Goal: Information Seeking & Learning: Find specific fact

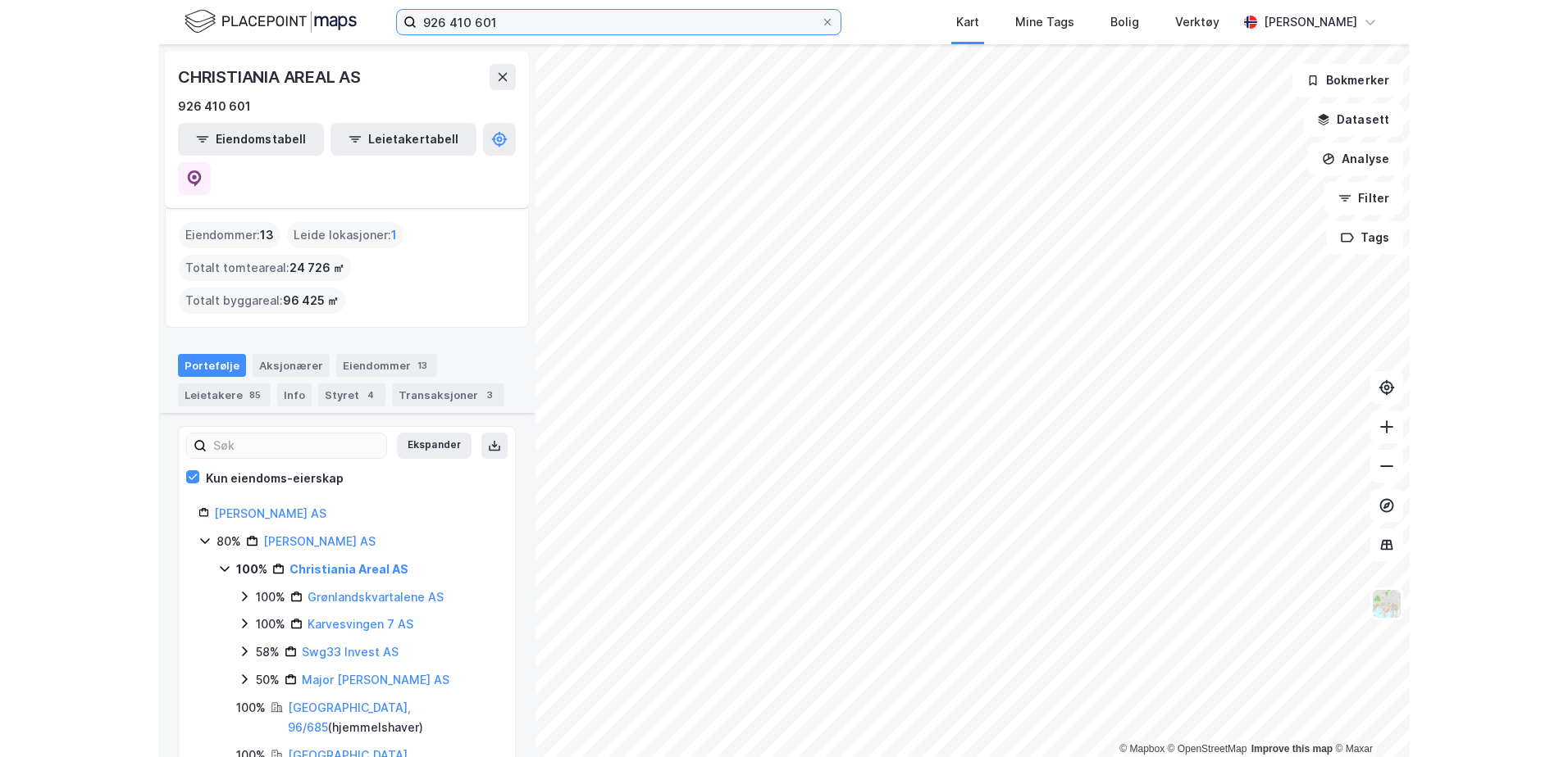
scroll to position [164, 0]
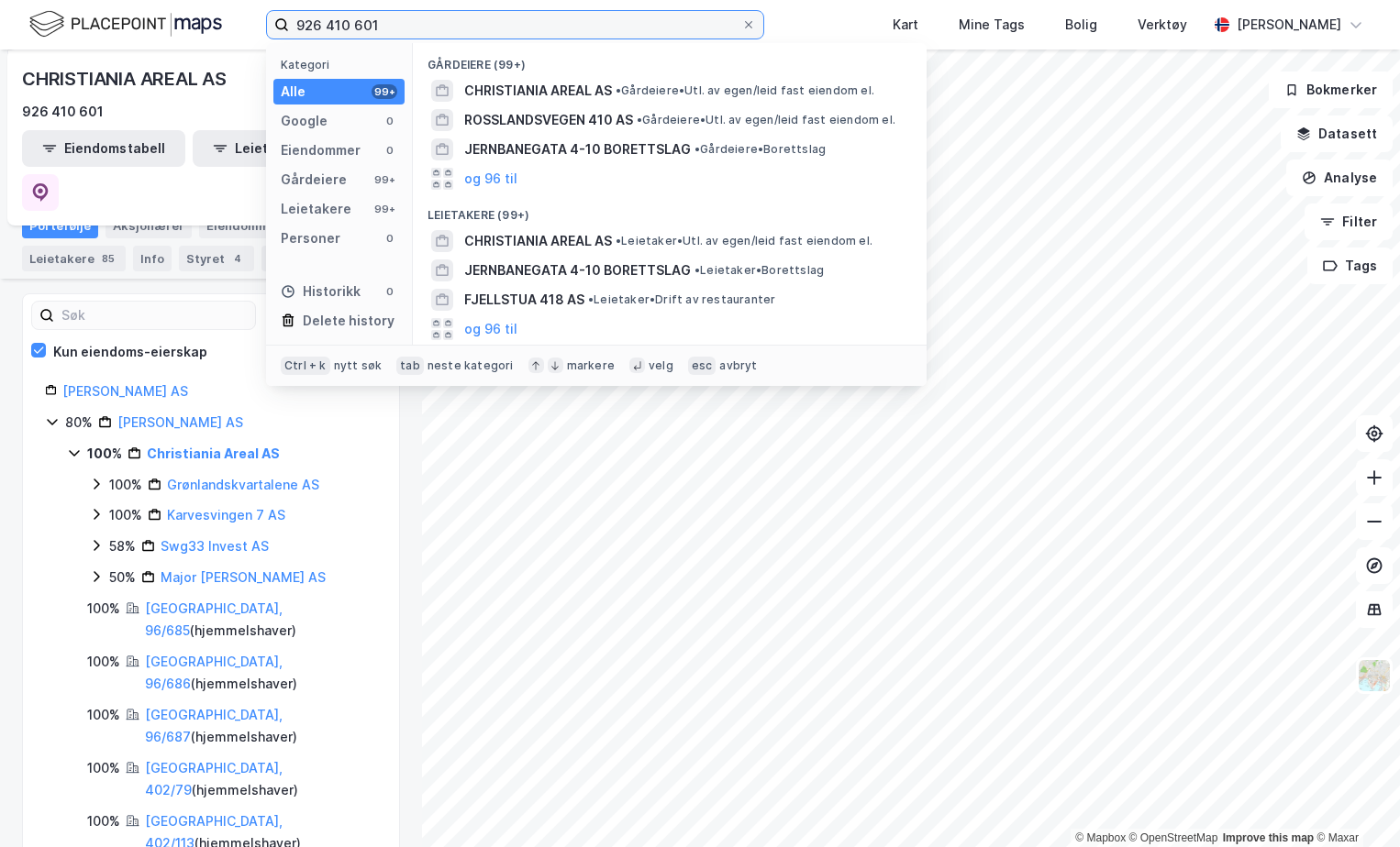
drag, startPoint x: 0, startPoint y: 0, endPoint x: 220, endPoint y: 24, distance: 221.3
click at [220, 24] on div "926 410 601 Kategori Alle 99+ Google 0 Eiendommer 0 Gårdeiere 99+ Leietakere 99…" at bounding box center [700, 25] width 1400 height 49
type input "aspelin eiendom"
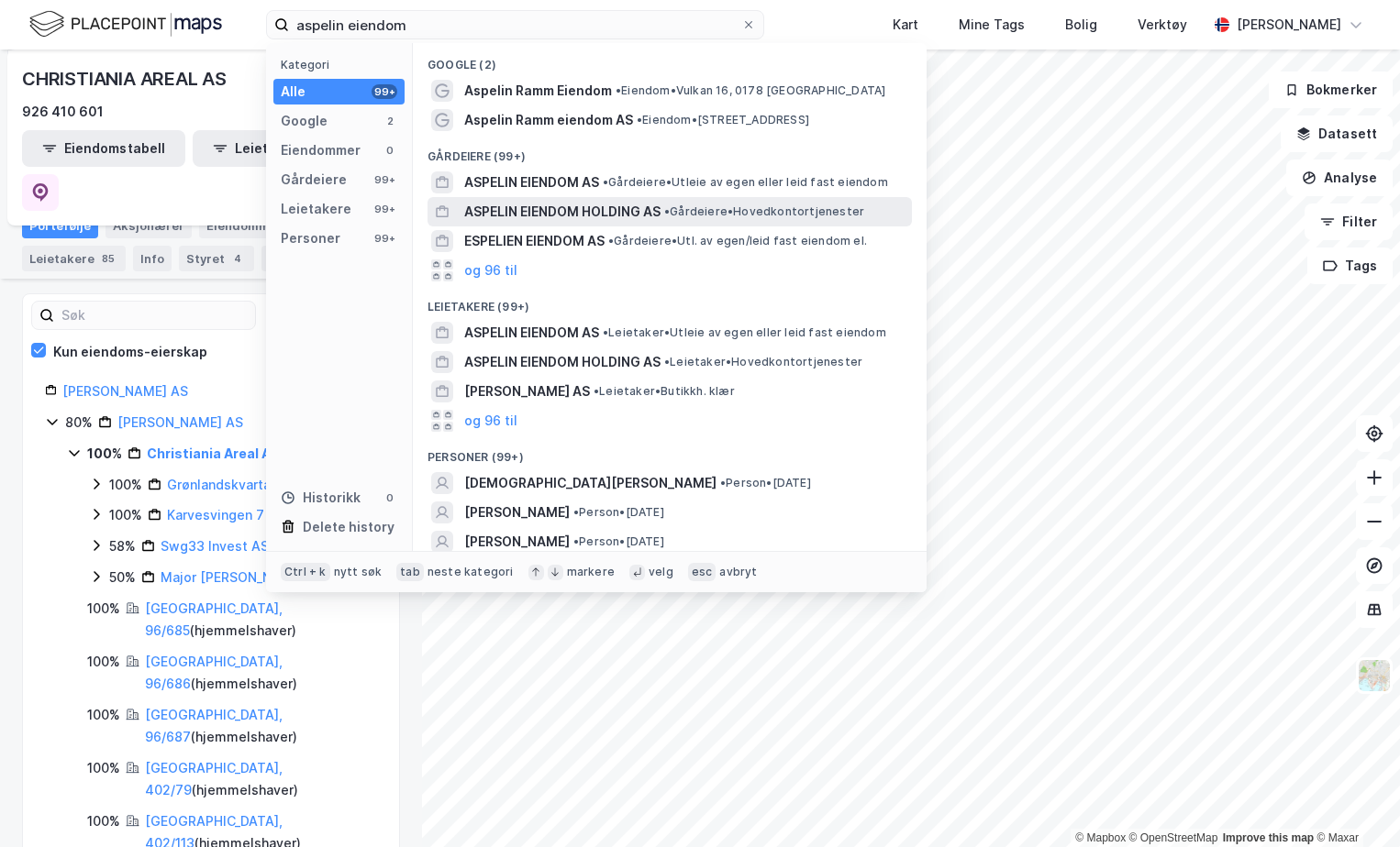
click at [543, 208] on span "ASPELIN EIENDOM HOLDING AS" at bounding box center [562, 212] width 196 height 22
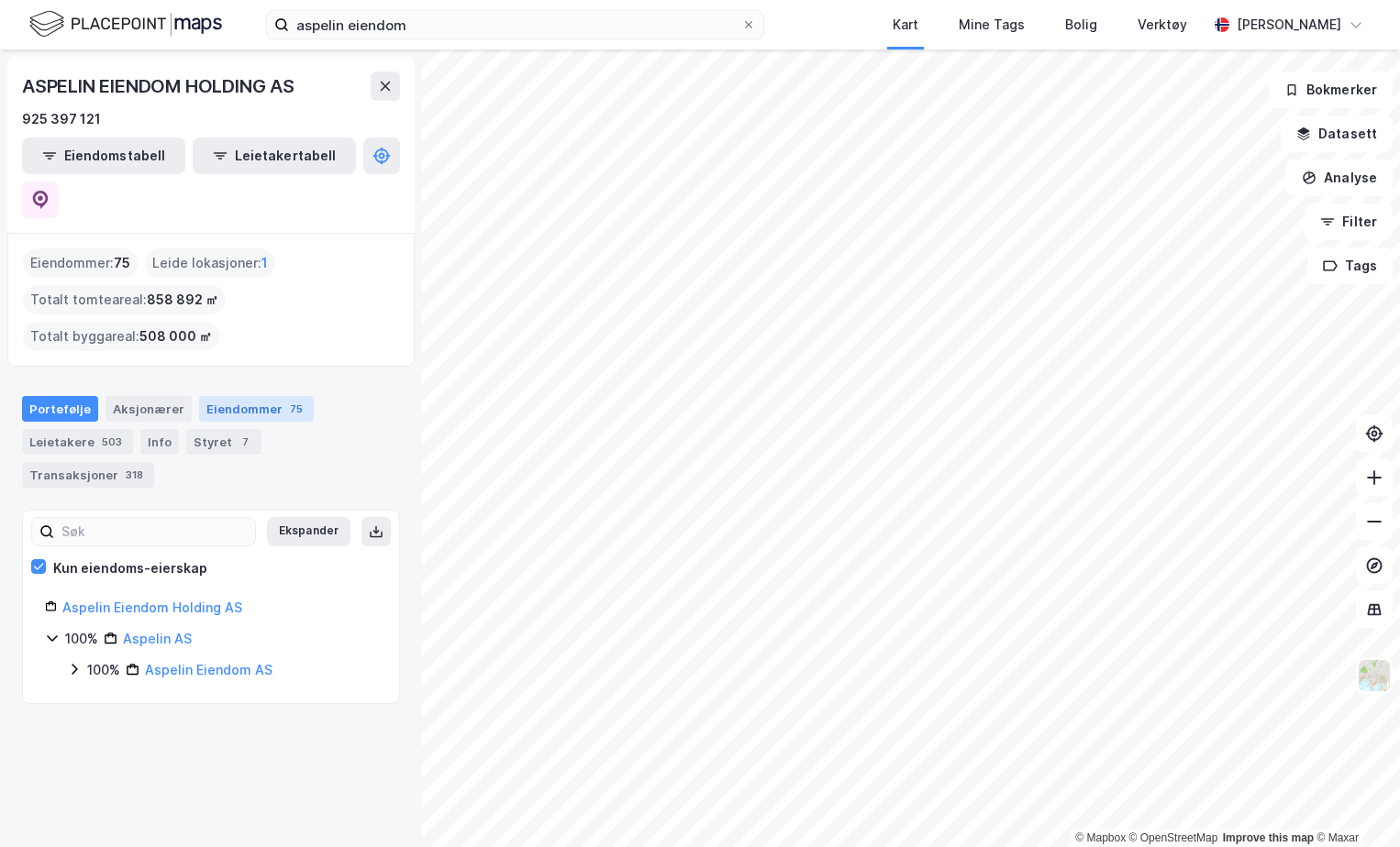
click at [249, 397] on div "Eiendommer 75" at bounding box center [256, 409] width 114 height 25
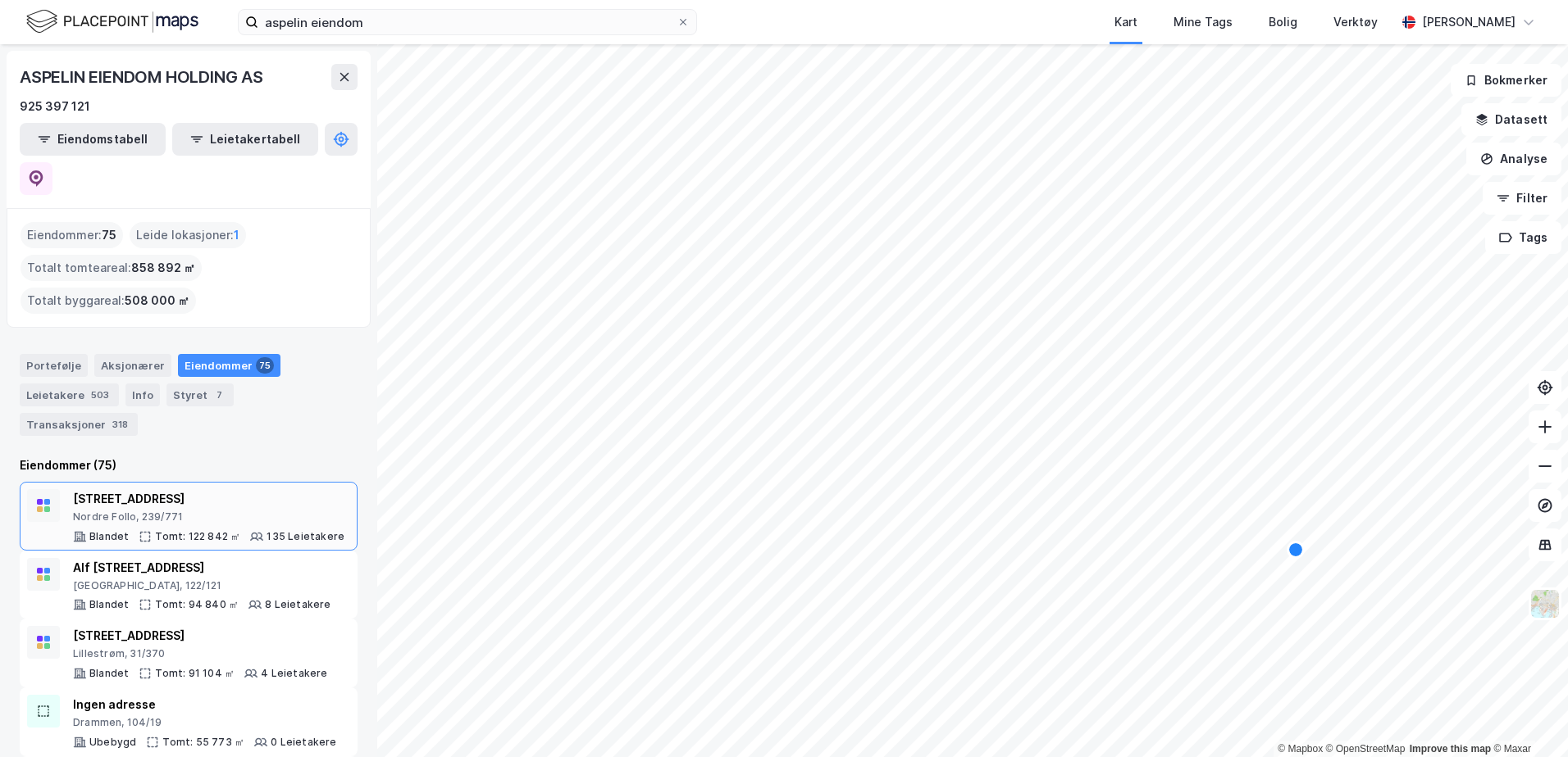
click at [193, 511] on div "Nordre Follo, 239/771" at bounding box center [208, 517] width 271 height 14
